Goal: Find specific page/section: Find specific page/section

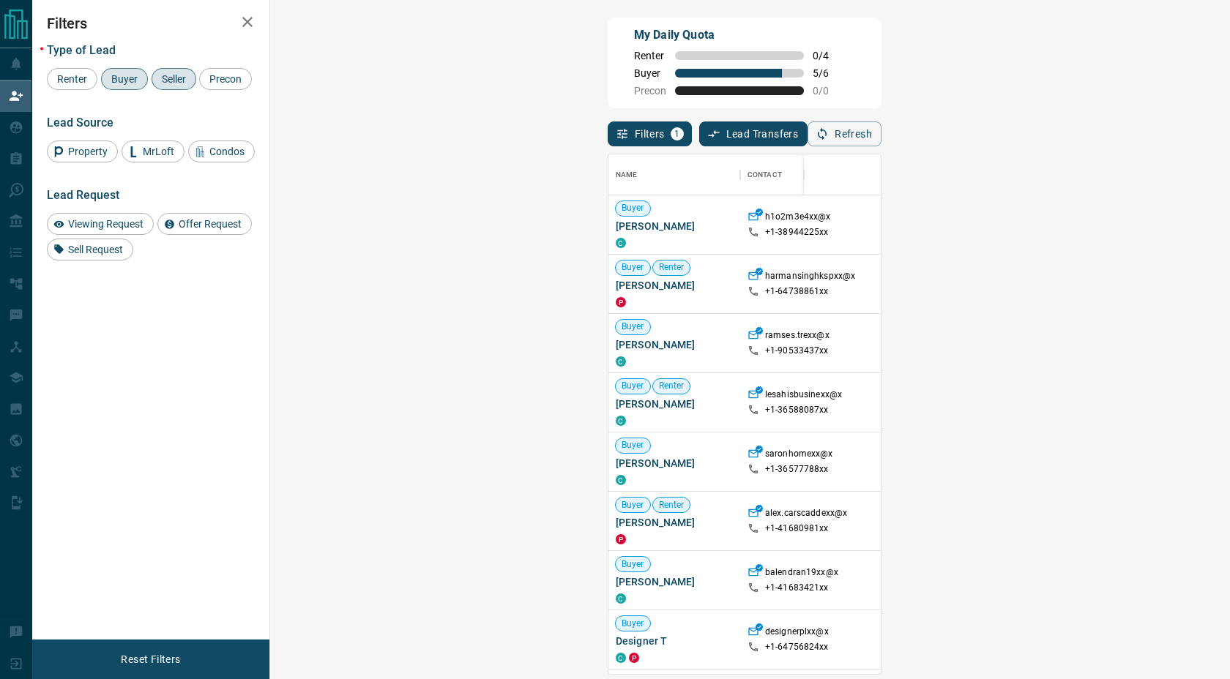
scroll to position [509, 917]
click at [881, 148] on div "Name Contact Search Search Range Location Requests AI Status Recent Opportuniti…" at bounding box center [745, 410] width 274 height 528
click at [881, 138] on button "Refresh" at bounding box center [844, 134] width 74 height 25
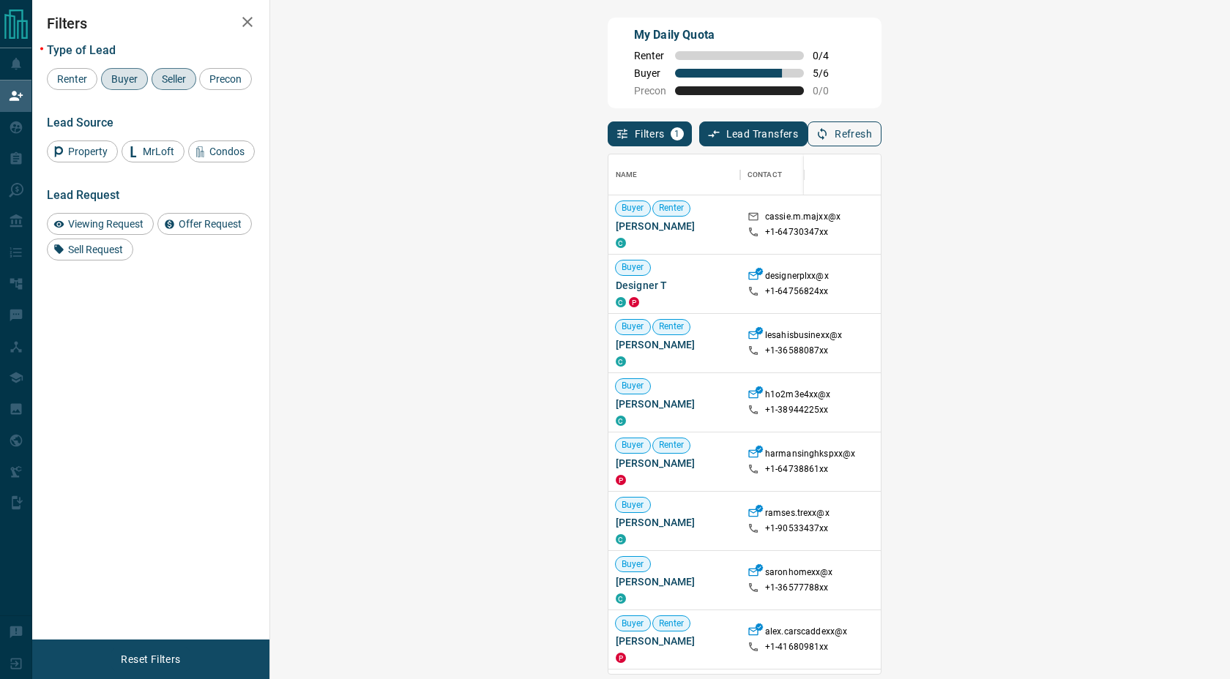
click at [829, 137] on icon "button" at bounding box center [821, 133] width 13 height 13
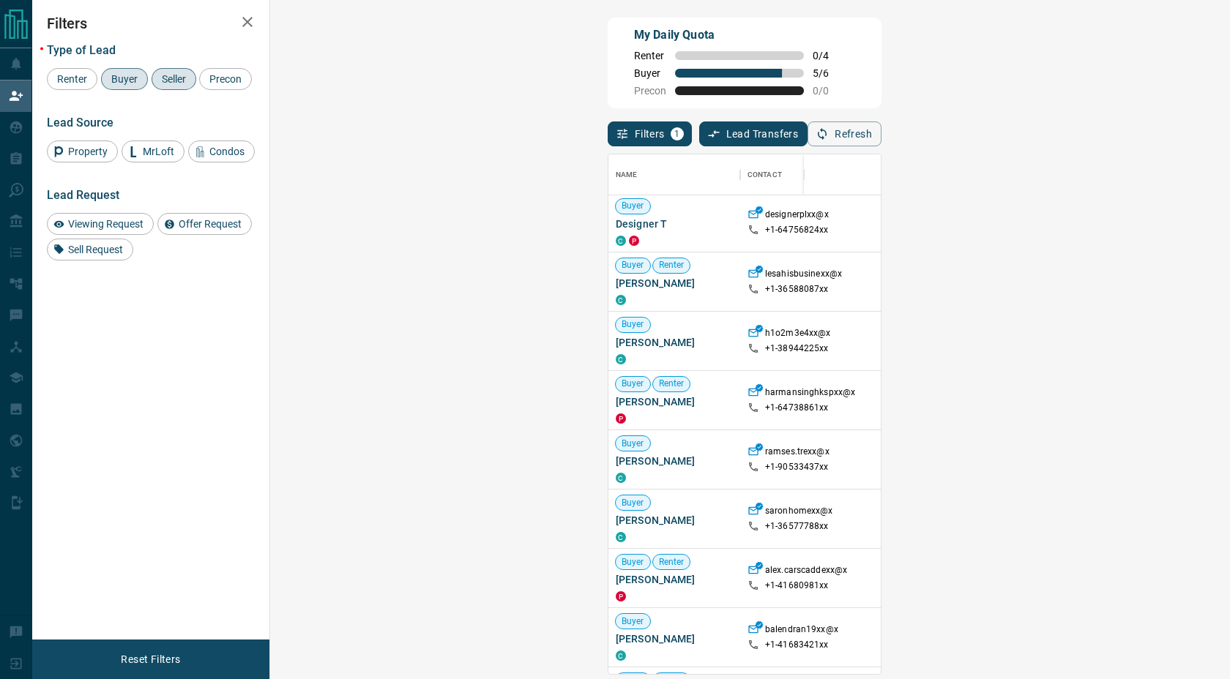
scroll to position [0, 0]
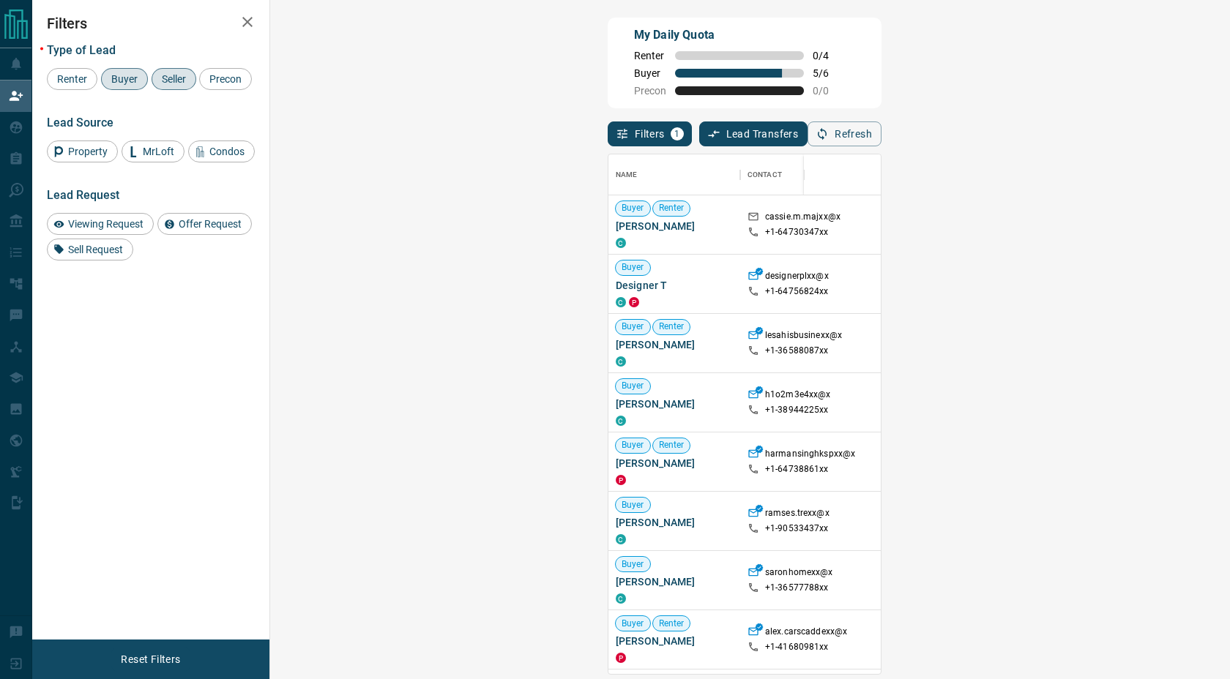
click at [881, 150] on div "Name Contact Search Search Range Location Requests AI Status Recent Opportuniti…" at bounding box center [745, 410] width 274 height 528
click at [881, 136] on button "Refresh" at bounding box center [844, 134] width 74 height 25
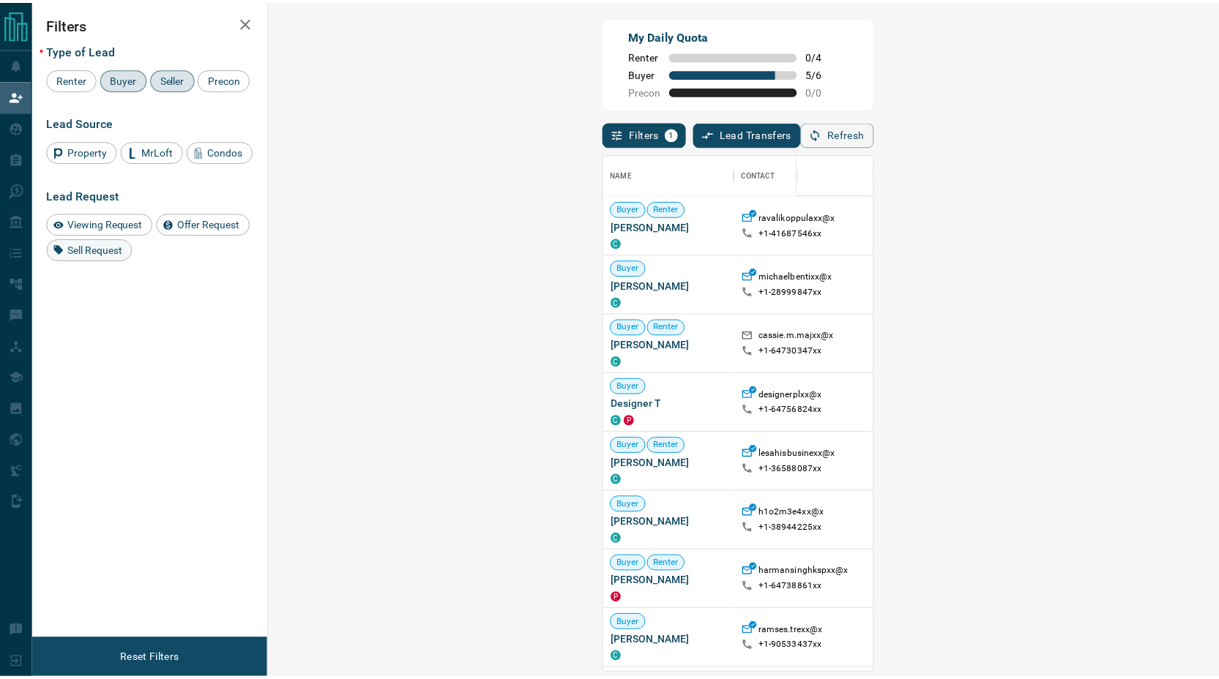
scroll to position [509, 917]
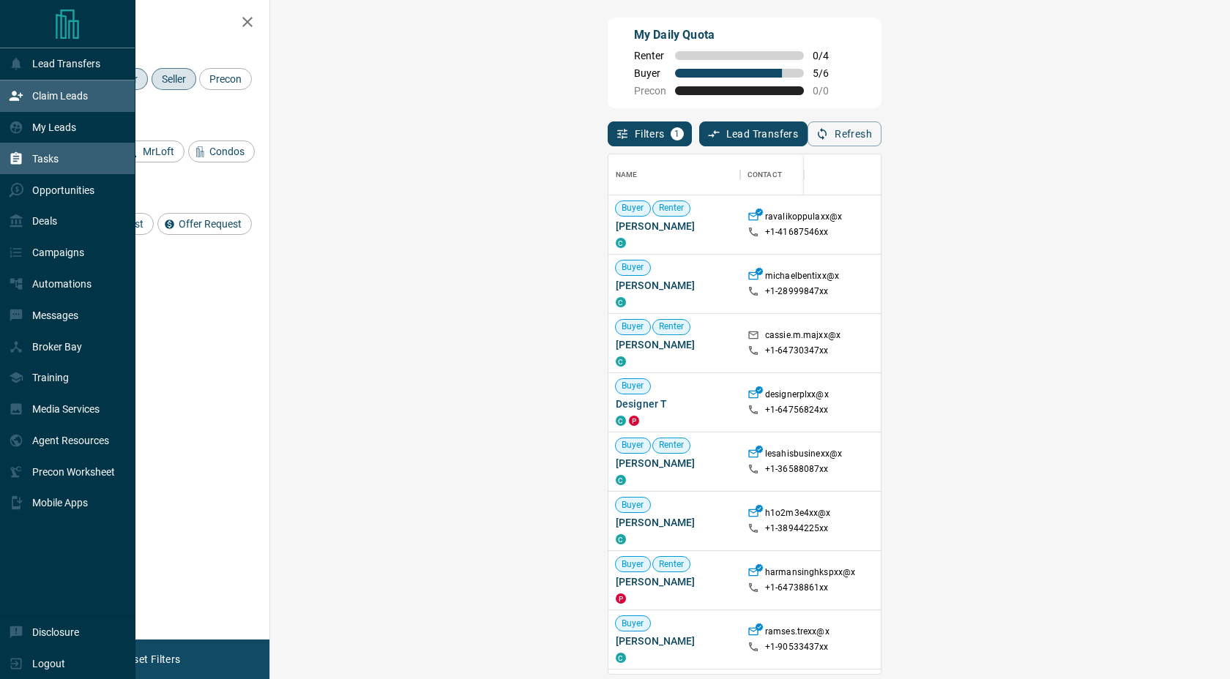
click at [37, 166] on div "Tasks" at bounding box center [34, 158] width 50 height 24
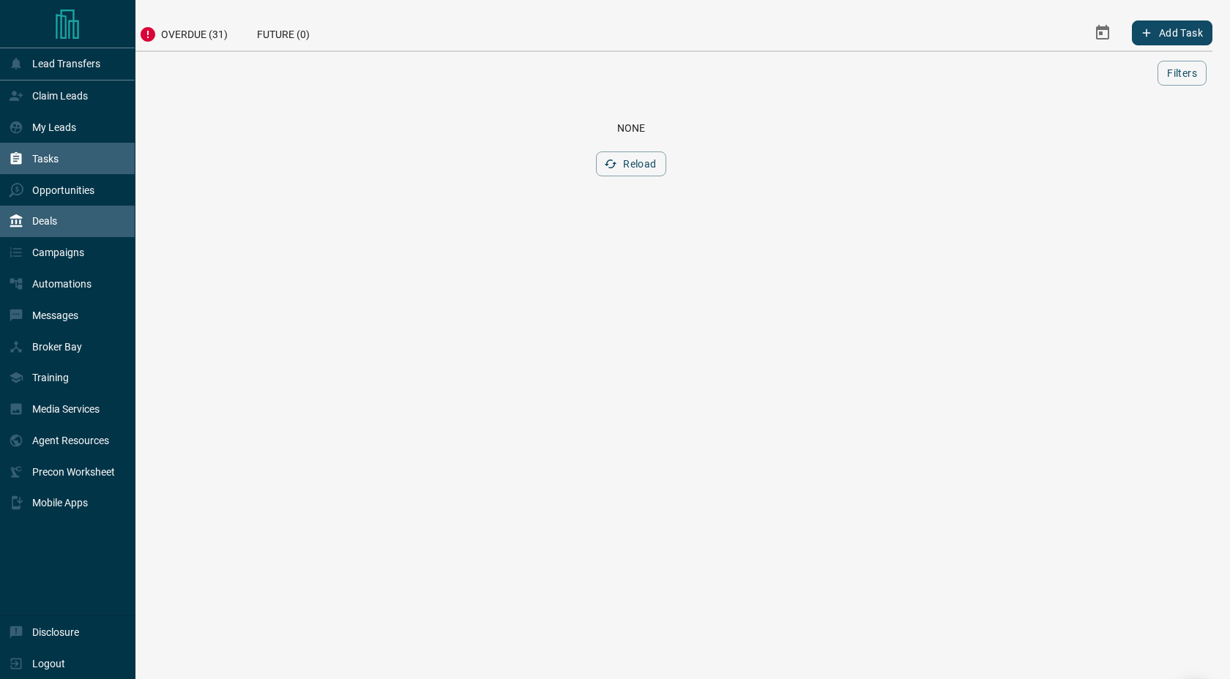
click at [63, 212] on div "Deals" at bounding box center [67, 221] width 135 height 31
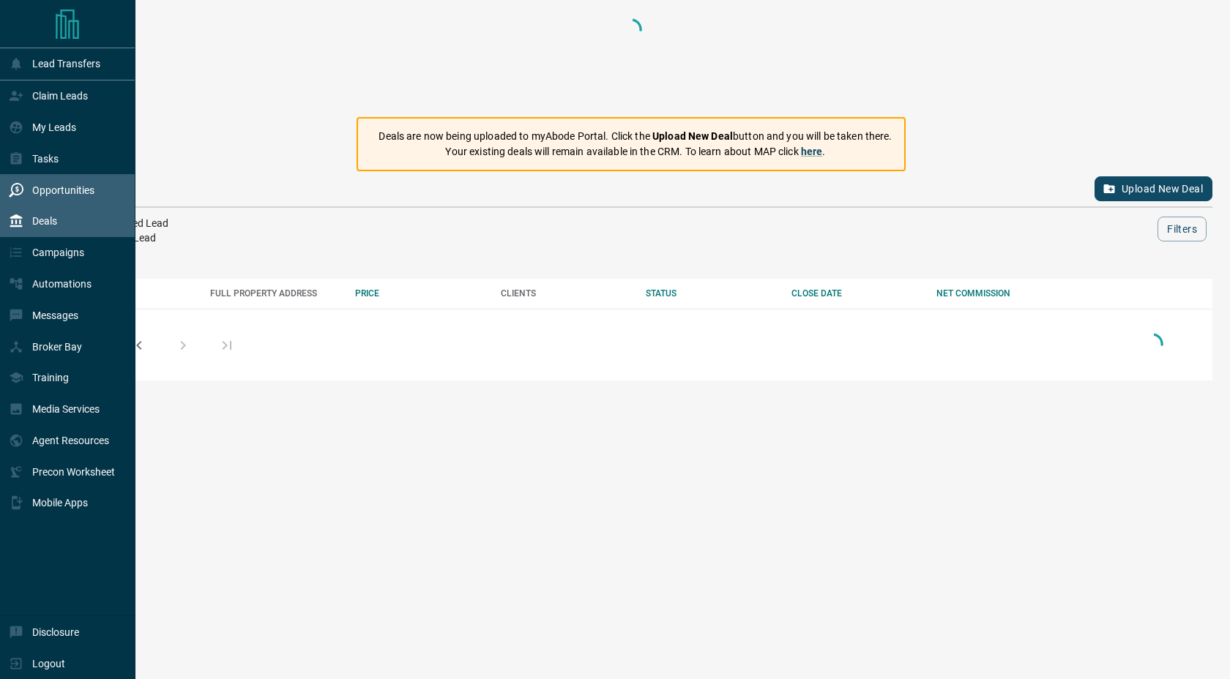
click at [65, 190] on p "Opportunities" at bounding box center [63, 190] width 62 height 12
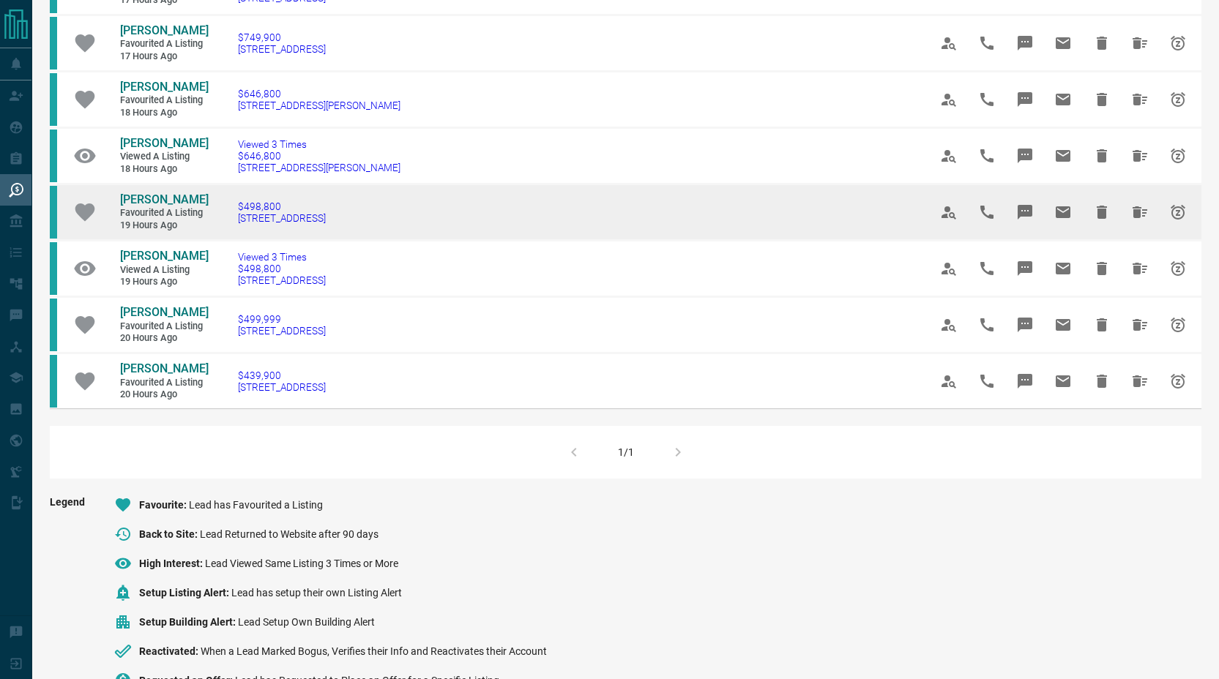
scroll to position [717, 0]
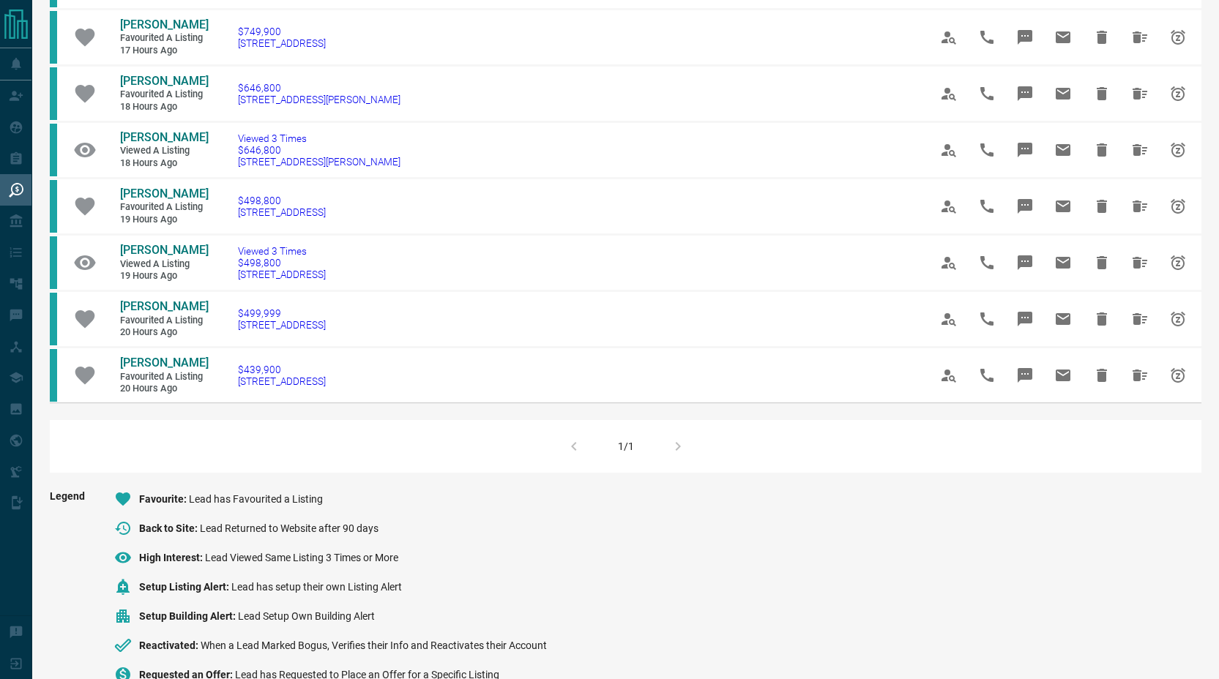
click at [675, 452] on div "1/1" at bounding box center [625, 446] width 1151 height 53
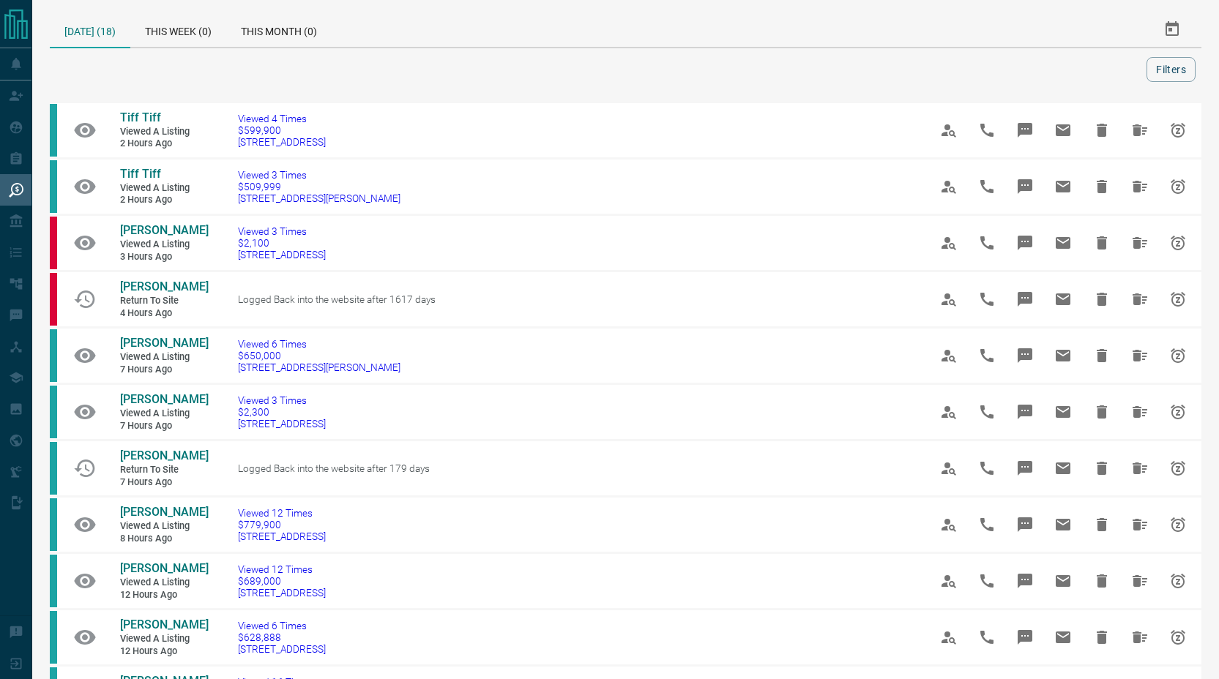
scroll to position [0, 0]
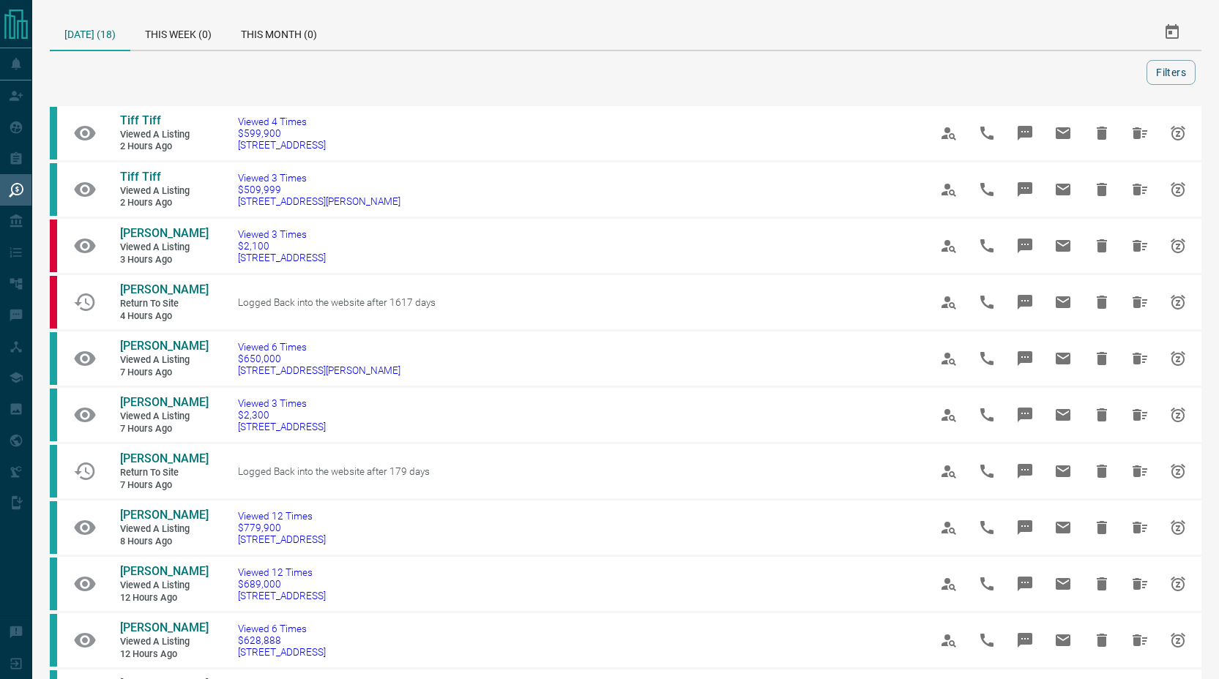
click at [282, 61] on div at bounding box center [601, 72] width 1091 height 25
click at [214, 21] on div "This Week (0)" at bounding box center [178, 32] width 96 height 35
click at [287, 48] on div "This Month (0)" at bounding box center [284, 32] width 105 height 35
click at [225, 34] on div "This Week (75)" at bounding box center [181, 32] width 102 height 35
click at [206, 26] on div "This Week (75)" at bounding box center [181, 33] width 102 height 37
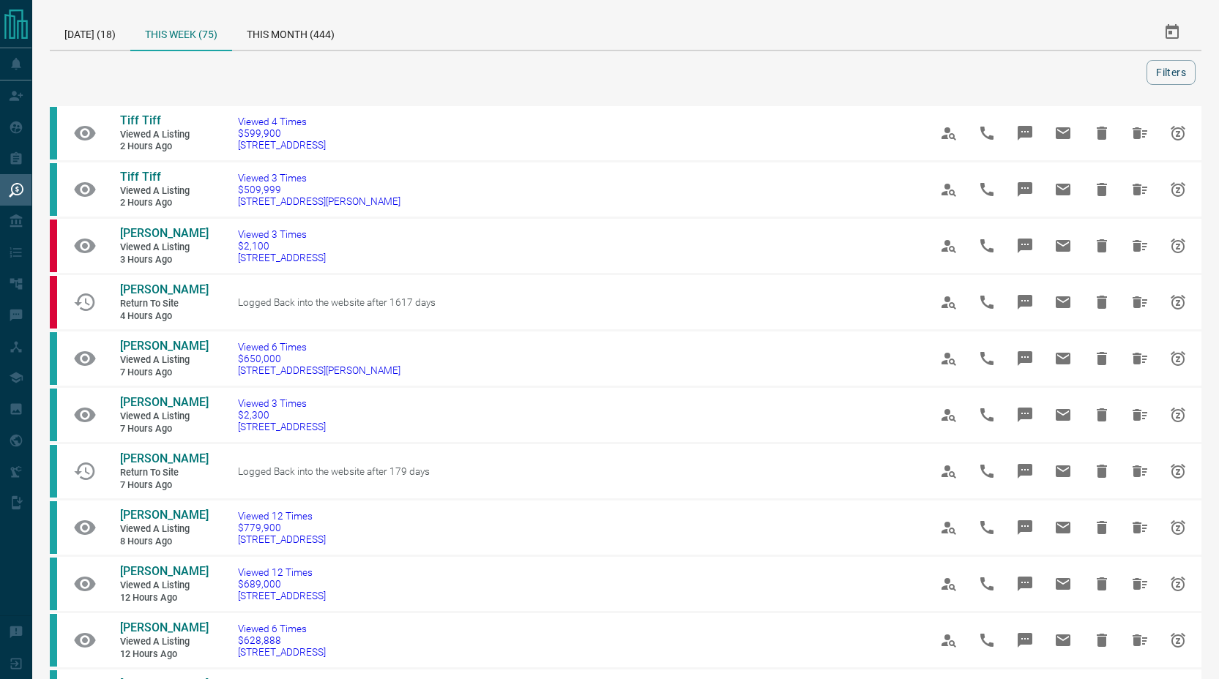
click at [203, 29] on div "This Week (75)" at bounding box center [181, 33] width 102 height 37
click at [186, 34] on div "This Week (75)" at bounding box center [181, 33] width 102 height 37
click at [114, 37] on div "[DATE] (18)" at bounding box center [90, 32] width 81 height 35
click at [182, 35] on div "This Week (75)" at bounding box center [181, 32] width 102 height 35
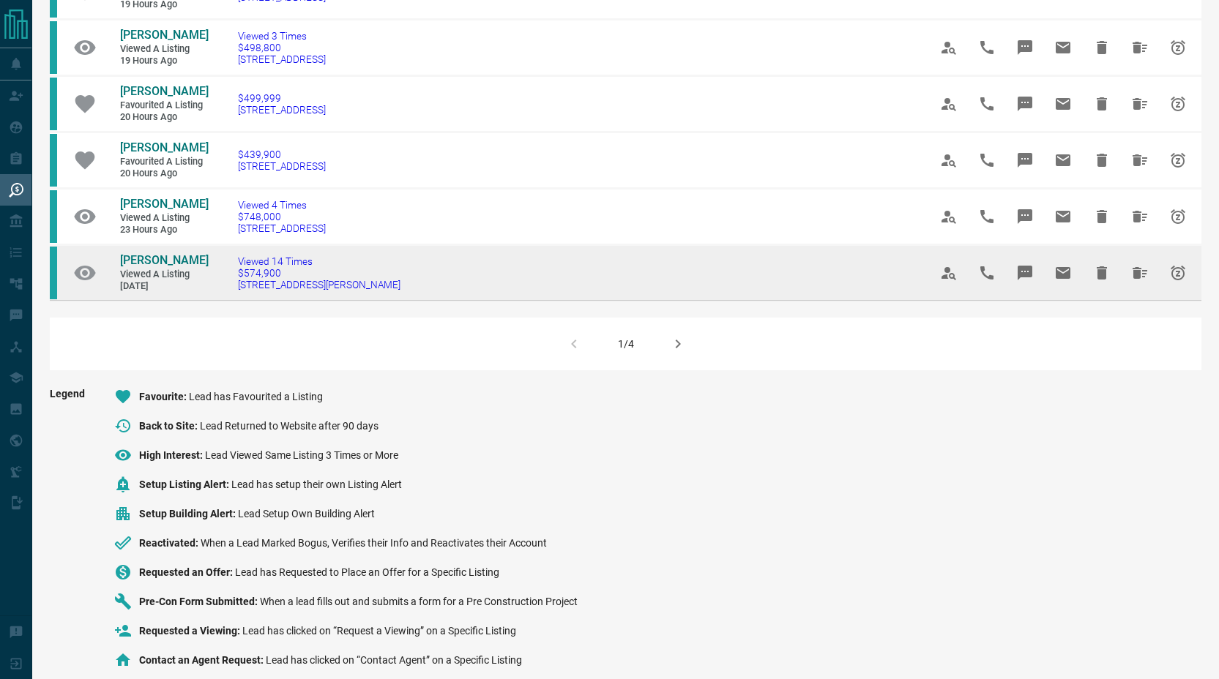
scroll to position [974, 0]
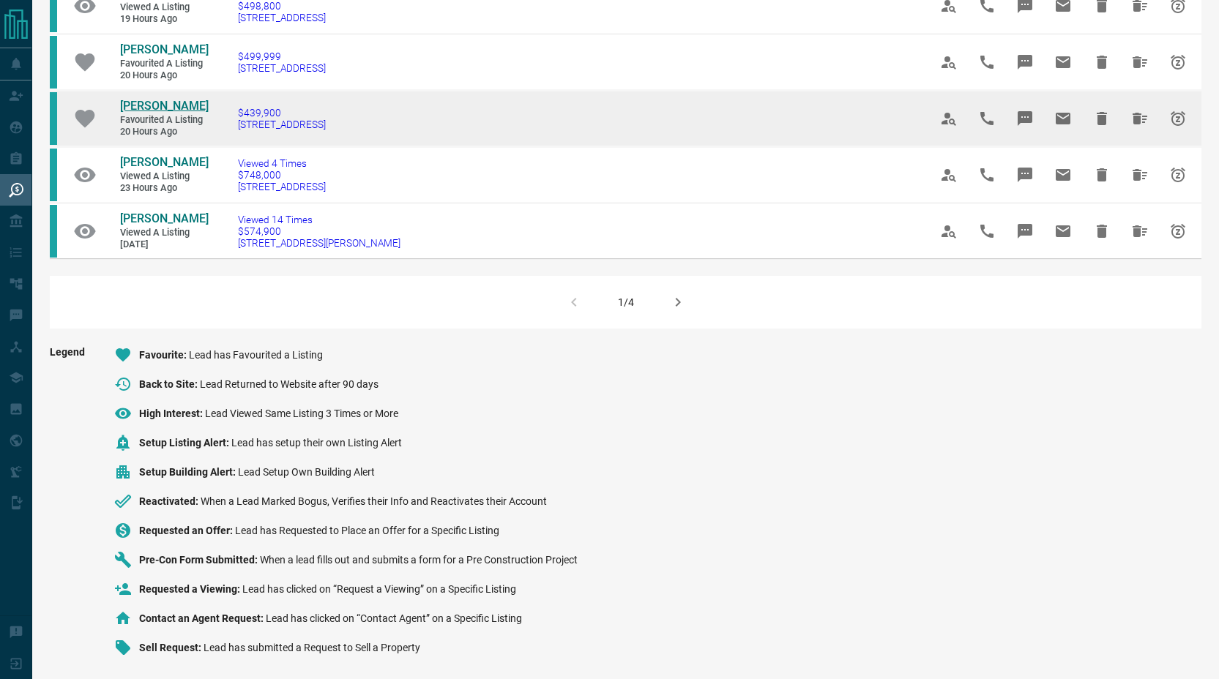
click at [161, 102] on span "[PERSON_NAME]" at bounding box center [164, 106] width 89 height 14
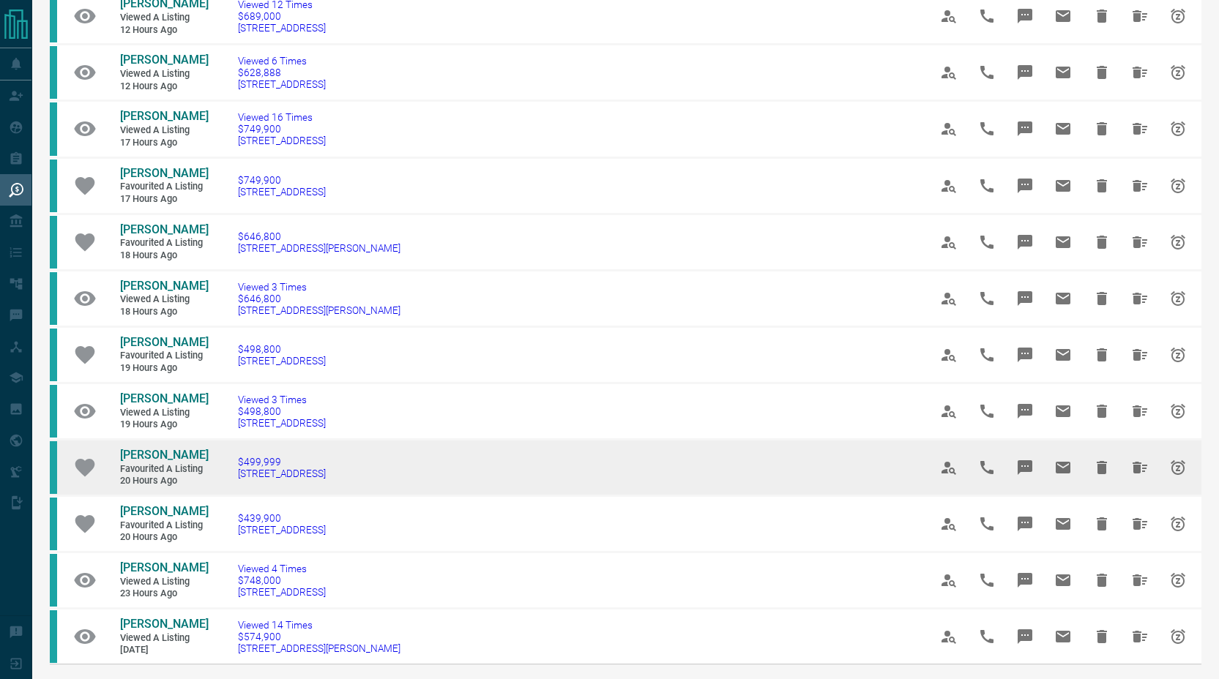
scroll to position [0, 0]
